Goal: Information Seeking & Learning: Learn about a topic

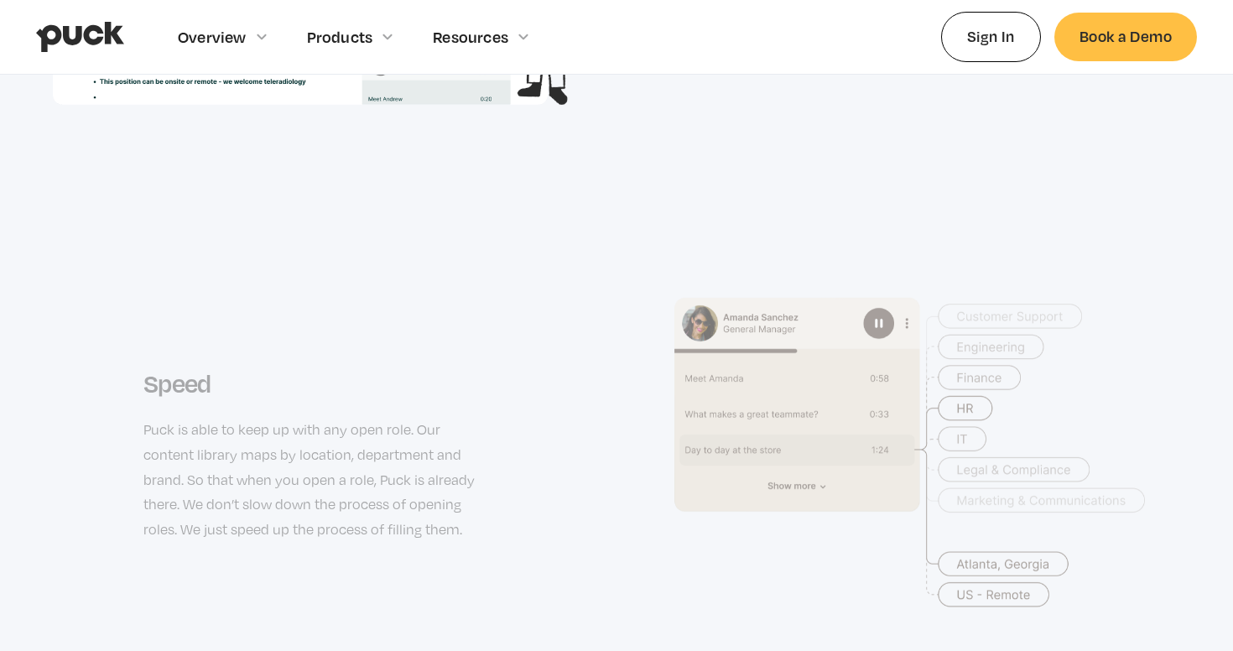
scroll to position [2773, 0]
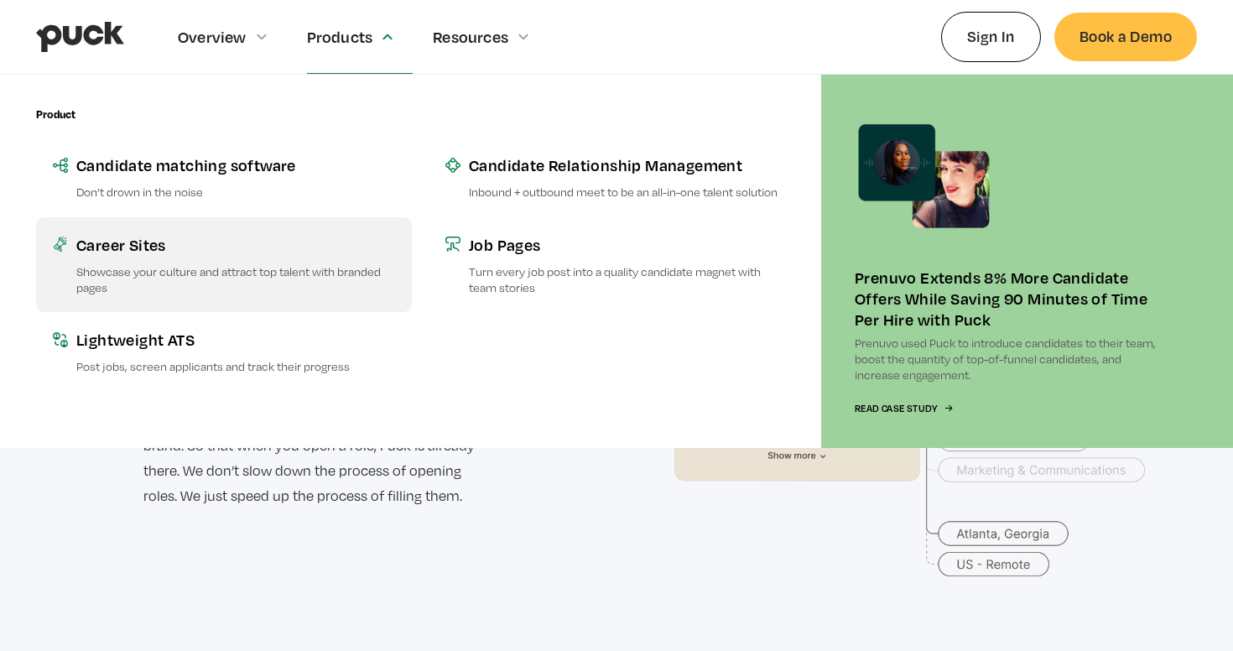
click at [154, 230] on link "Career Sites Showcase your culture and attract top talent with branded pages" at bounding box center [224, 264] width 376 height 95
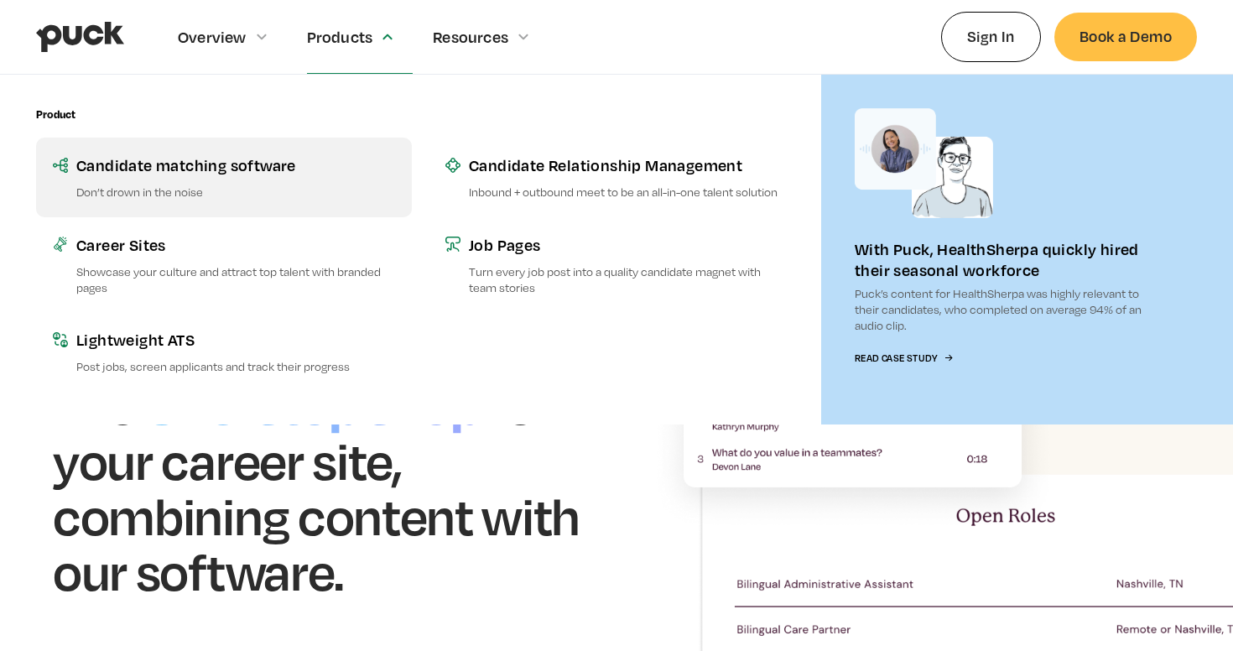
click at [184, 159] on div "Candidate matching software" at bounding box center [235, 164] width 319 height 21
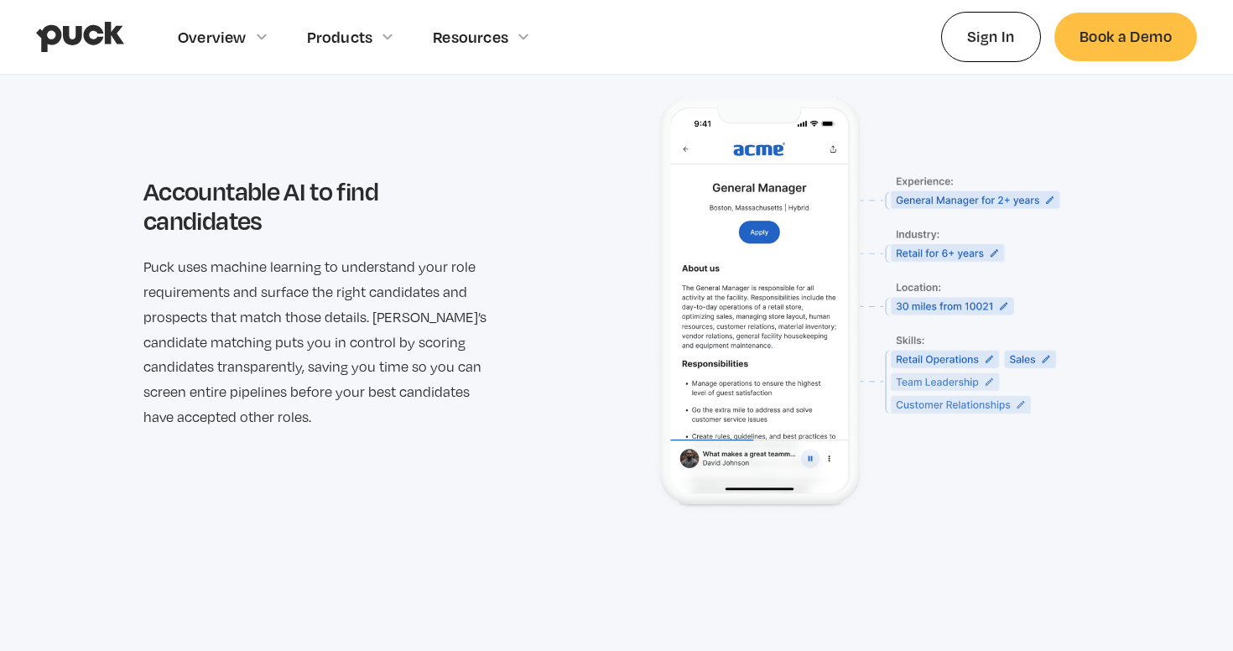
scroll to position [2429, 0]
